Goal: Task Accomplishment & Management: Manage account settings

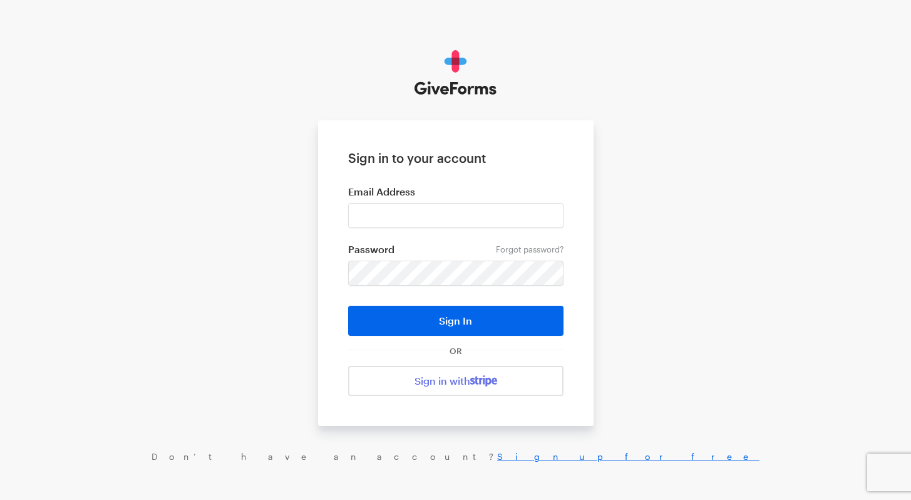
click at [331, 318] on form "Sign in to your account Email Address Forgot password? Password Sign In OR Sign…" at bounding box center [456, 273] width 276 height 306
click at [430, 215] on input "email" at bounding box center [455, 215] width 215 height 25
click at [297, 351] on div "Sign in to your account Email Address Forgot password? Password Sign In OR Sign…" at bounding box center [455, 256] width 911 height 512
click at [401, 222] on input "email" at bounding box center [455, 215] width 215 height 25
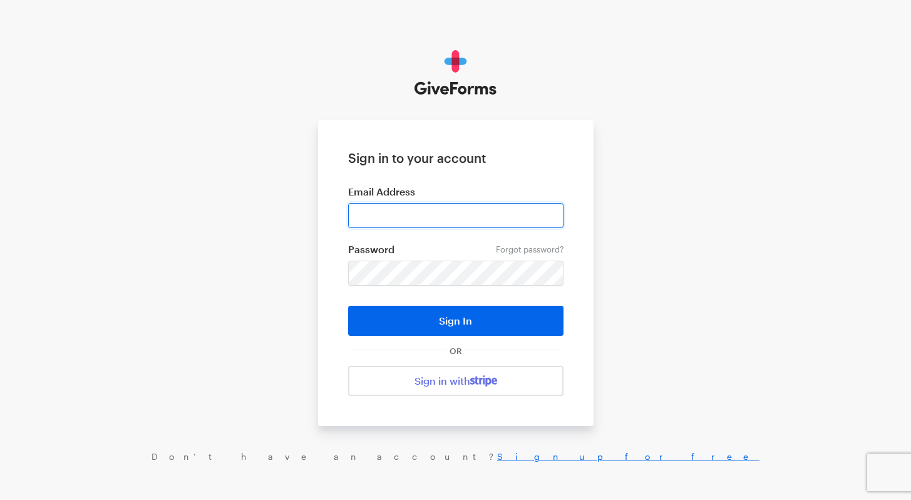
type input "[EMAIL_ADDRESS][DOMAIN_NAME]"
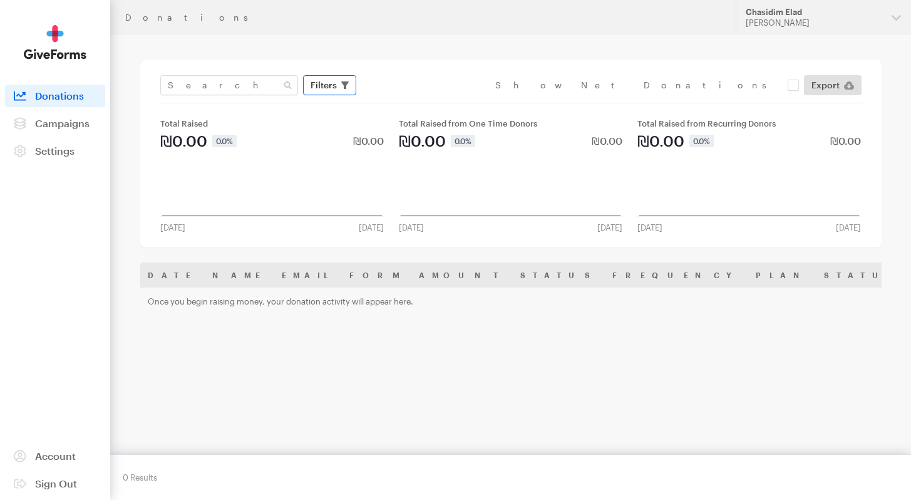
click at [335, 75] on button "Filters" at bounding box center [329, 85] width 53 height 20
